Goal: Transaction & Acquisition: Purchase product/service

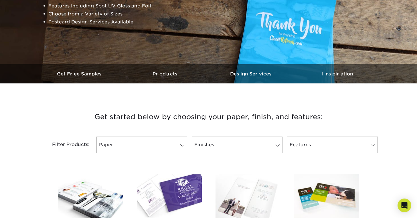
scroll to position [142, 0]
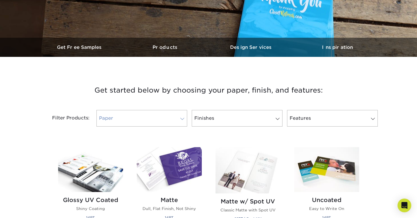
click at [167, 119] on link "Paper" at bounding box center [141, 118] width 91 height 17
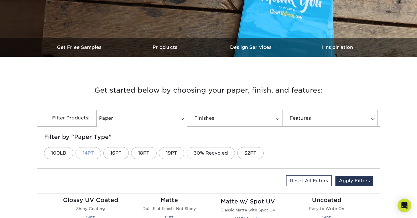
click at [84, 158] on link "14PT" at bounding box center [88, 153] width 25 height 12
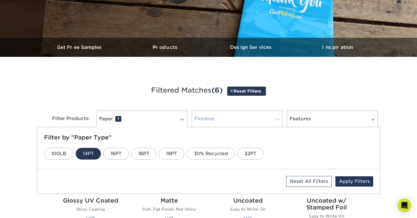
click at [248, 120] on link "Finishes 0" at bounding box center [237, 119] width 91 height 17
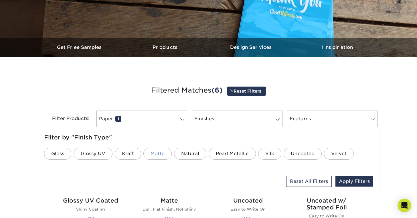
click at [153, 157] on link "Matte" at bounding box center [157, 154] width 28 height 12
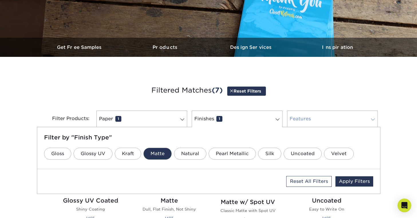
click at [327, 120] on link "Features 0" at bounding box center [332, 119] width 91 height 17
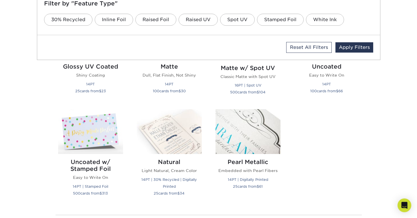
scroll to position [284, 0]
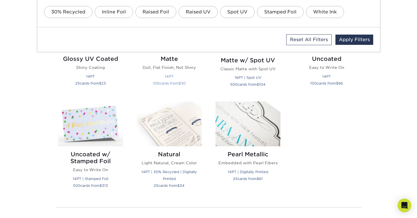
click at [170, 72] on div "Matte Dull, Flat Finish, Not Shiny 14PT 100 cards from $ 30" at bounding box center [169, 72] width 65 height 42
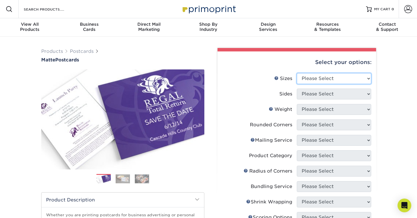
click at [297, 73] on select "Please Select 1.5" x 7" 2" x 4" 2" x 6" 2" x 7" 2" x 8" 2.12" x 5.5" 2.125" x 5…" at bounding box center [334, 78] width 74 height 11
select select "2.00x6.00"
click option "2" x 6"" at bounding box center [0, 0] width 0 height 0
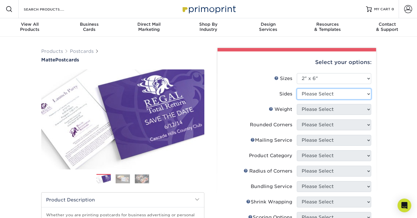
select select "13abbda7-1d64-4f25-8bb2-c179b224825d"
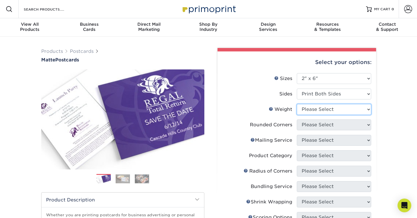
select select "14PT"
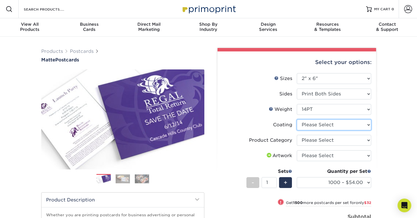
select select "121bb7b5-3b4d-429f-bd8d-bbf80e953313"
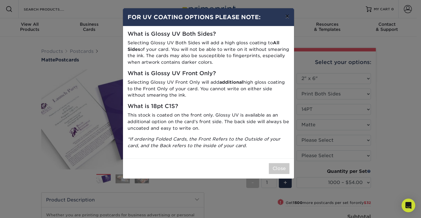
click at [288, 19] on button "×" at bounding box center [287, 16] width 13 height 16
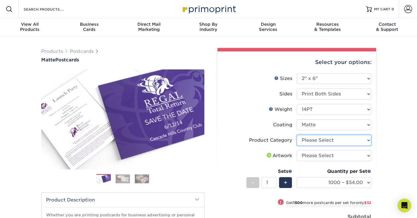
select select "9b7272e0-d6c8-4c3c-8e97-d3a1bcdab858"
click option "Postcards" at bounding box center [0, 0] width 0 height 0
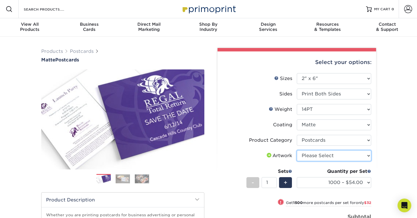
select select "upload"
click option "I will upload files" at bounding box center [0, 0] width 0 height 0
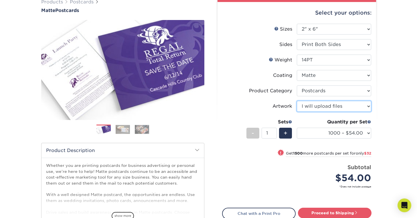
scroll to position [60, 0]
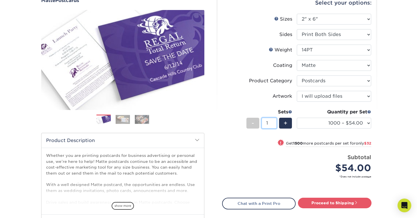
click at [264, 123] on input "1" at bounding box center [269, 123] width 15 height 11
click at [306, 131] on div "Quantity per Set 1000 – $54.00 2500 – $86.00 5000 – $130.00 10000 – $247.00 150…" at bounding box center [334, 122] width 74 height 27
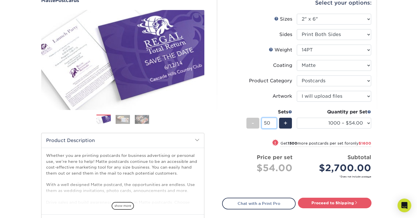
click at [266, 124] on input "50" at bounding box center [269, 123] width 15 height 11
type input "1"
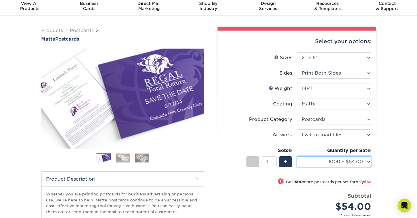
scroll to position [0, 0]
